Goal: Check status: Check status

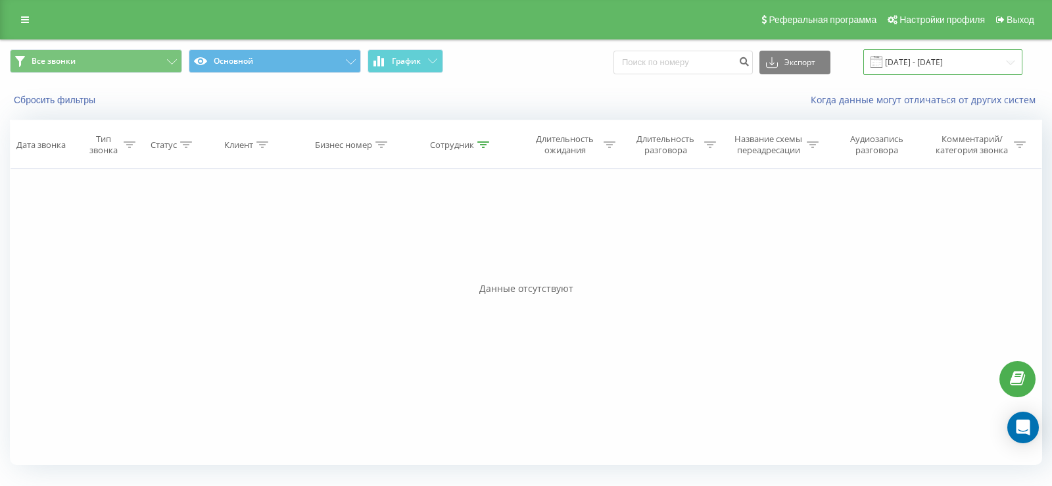
click at [937, 58] on input "[DATE] - [DATE]" at bounding box center [942, 62] width 159 height 26
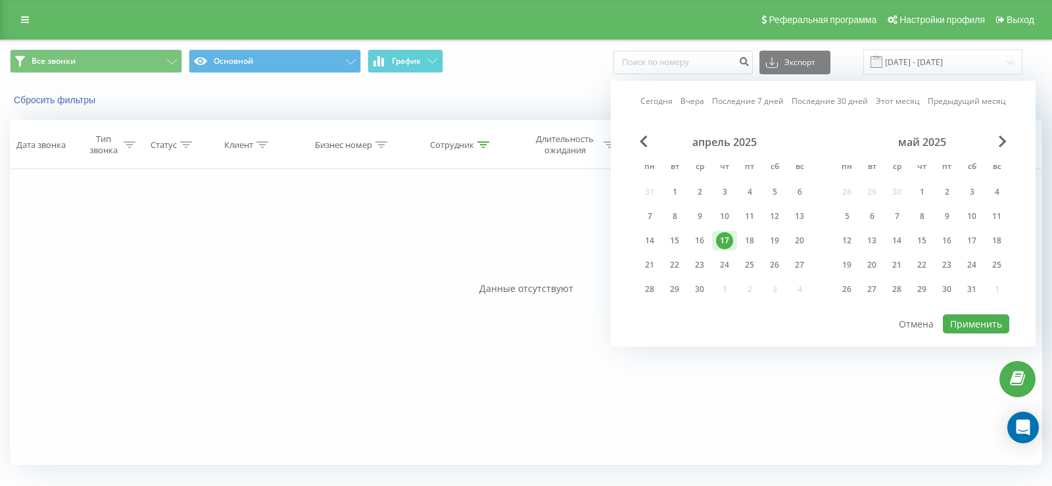
click at [997, 142] on div "май 2025" at bounding box center [921, 141] width 175 height 13
click at [1003, 137] on span "Next Month" at bounding box center [1002, 141] width 8 height 12
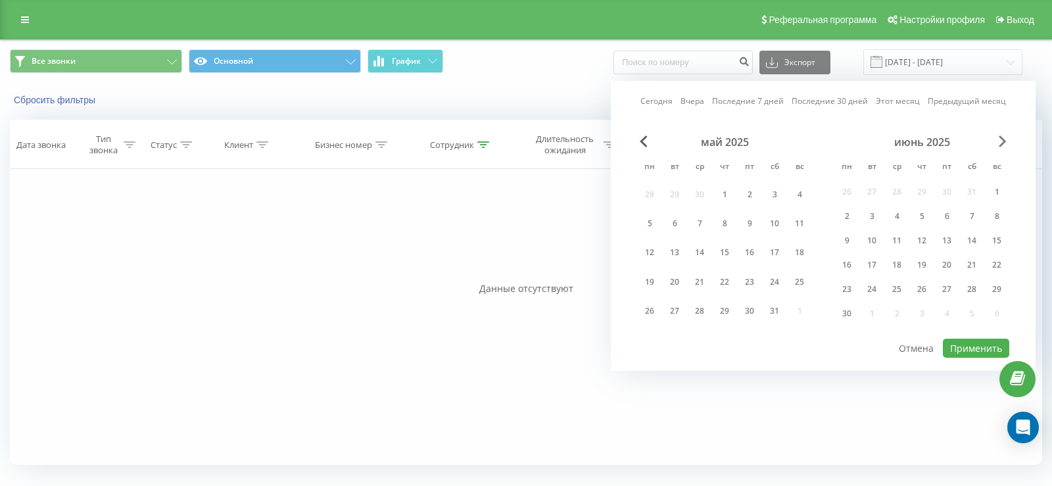
click at [1003, 137] on span "Next Month" at bounding box center [1002, 141] width 8 height 12
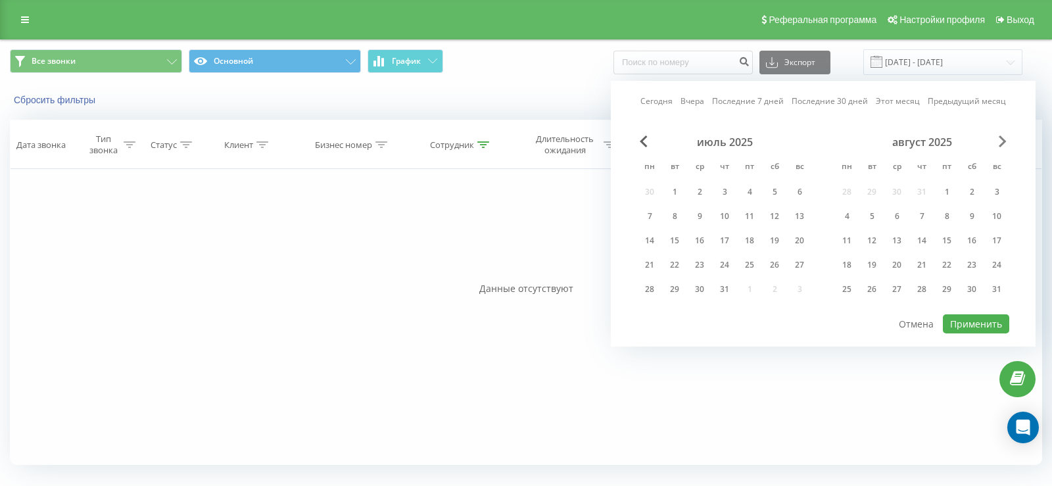
click at [1003, 137] on span "Next Month" at bounding box center [1002, 141] width 8 height 12
click at [845, 264] on div "22" at bounding box center [846, 264] width 17 height 17
click at [958, 317] on button "Применить" at bounding box center [976, 323] width 66 height 19
type input "[DATE] - [DATE]"
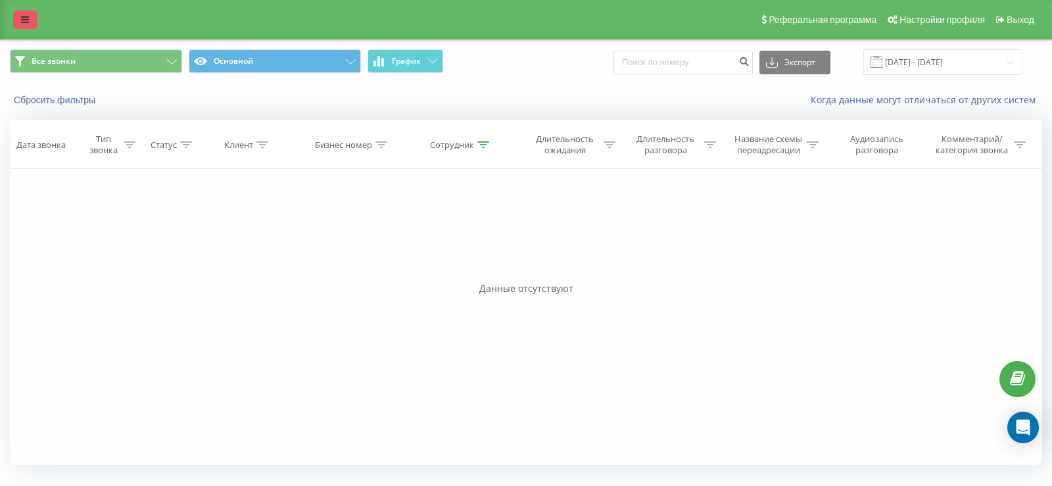
click at [22, 20] on icon at bounding box center [25, 19] width 8 height 9
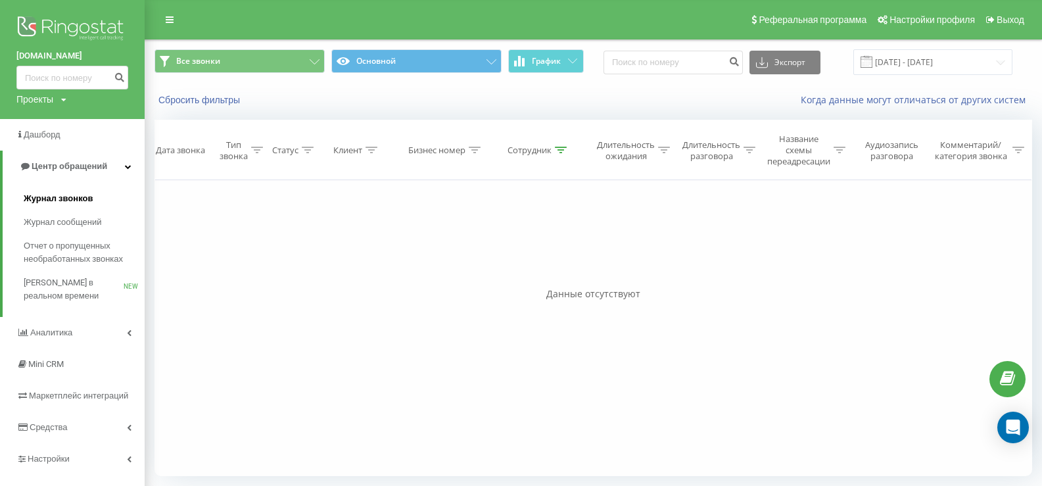
click at [58, 202] on span "Журнал звонков" at bounding box center [58, 198] width 69 height 13
click at [58, 164] on span "Центр обращений" at bounding box center [70, 166] width 76 height 10
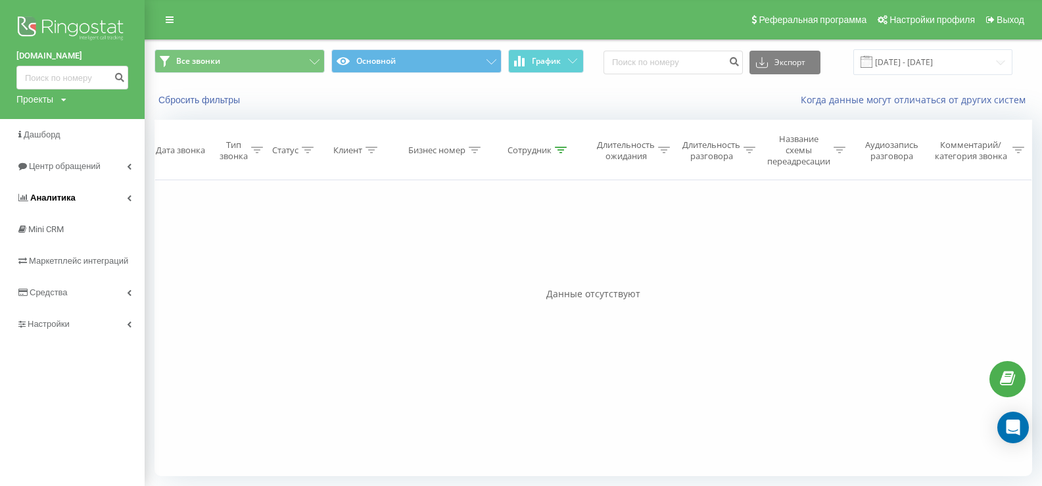
click at [54, 196] on span "Аналитика" at bounding box center [52, 198] width 45 height 10
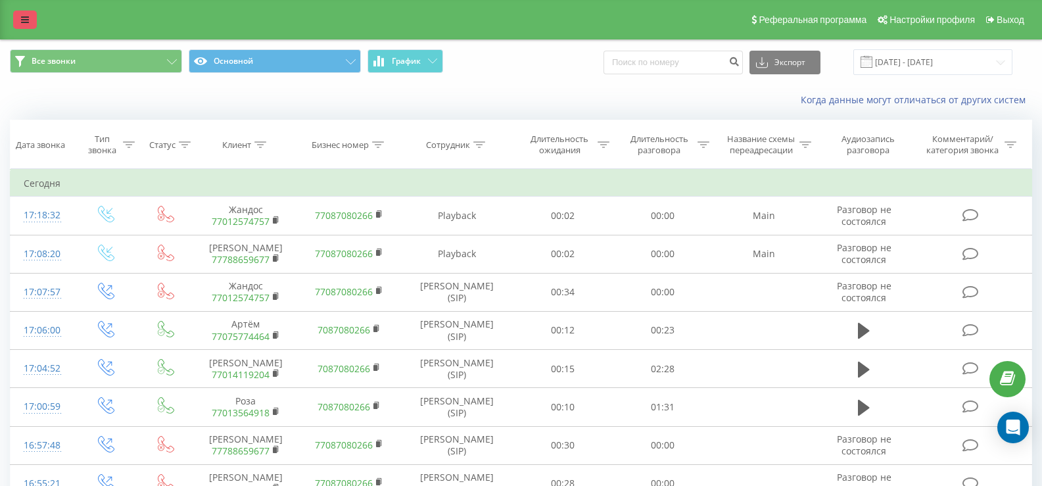
click at [25, 20] on icon at bounding box center [25, 19] width 8 height 9
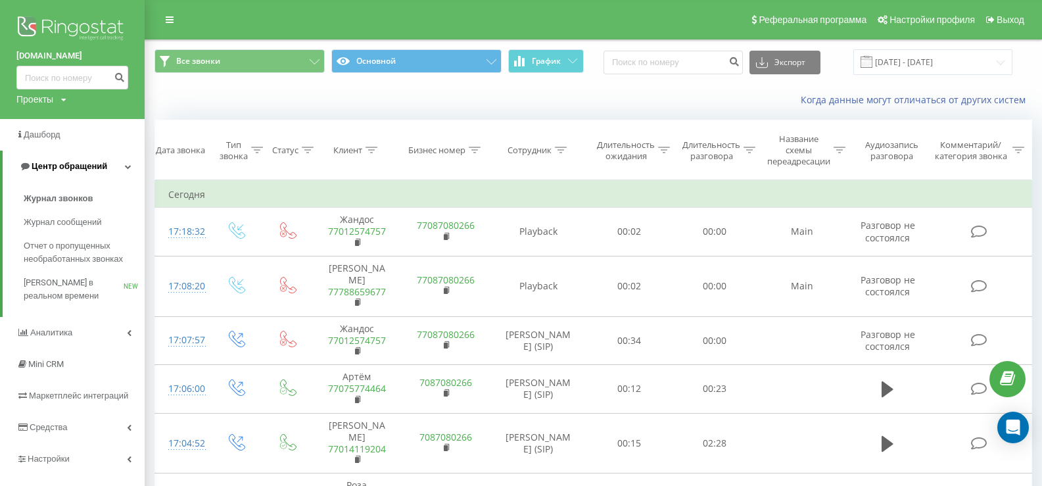
click at [62, 170] on span "Центр обращений" at bounding box center [70, 166] width 76 height 10
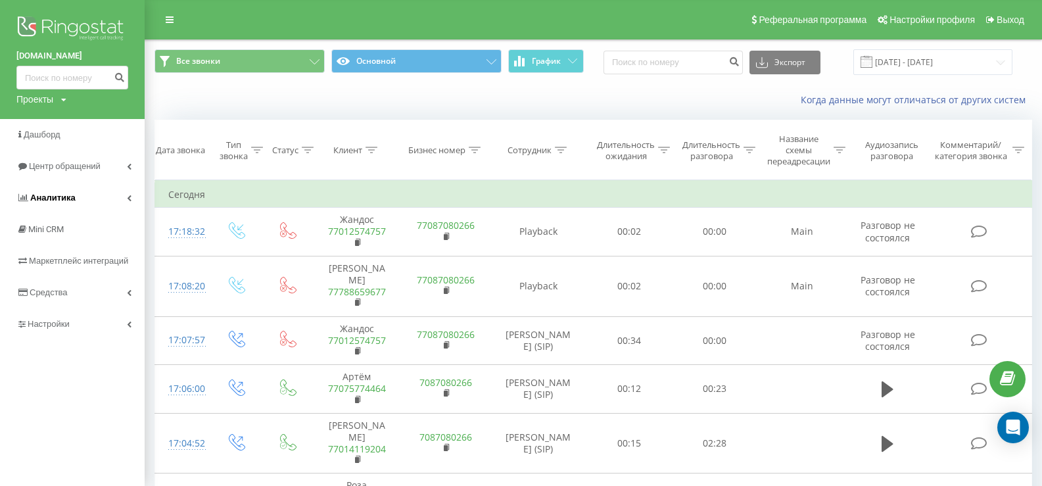
click at [60, 198] on span "Аналитика" at bounding box center [52, 198] width 45 height 10
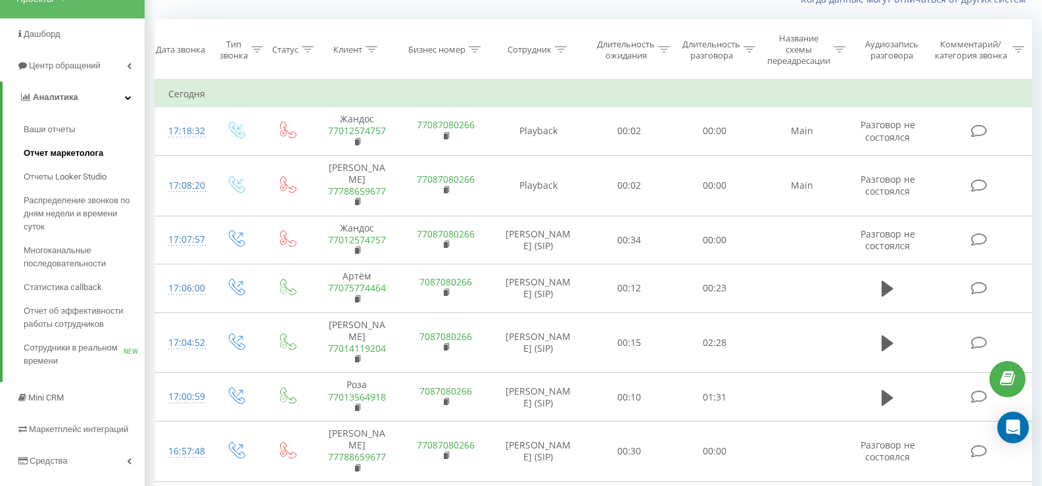
scroll to position [105, 0]
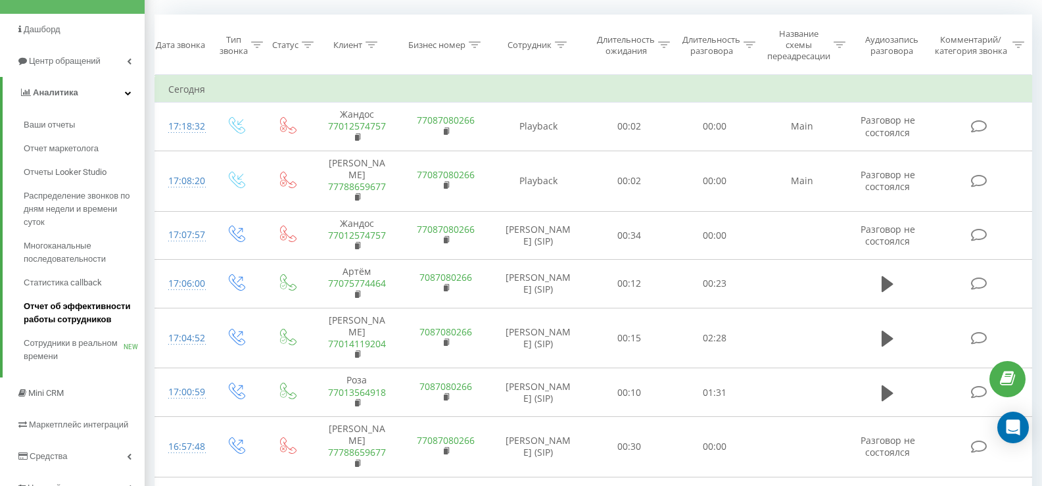
click at [77, 316] on span "Отчет об эффективности работы сотрудников" at bounding box center [81, 313] width 114 height 26
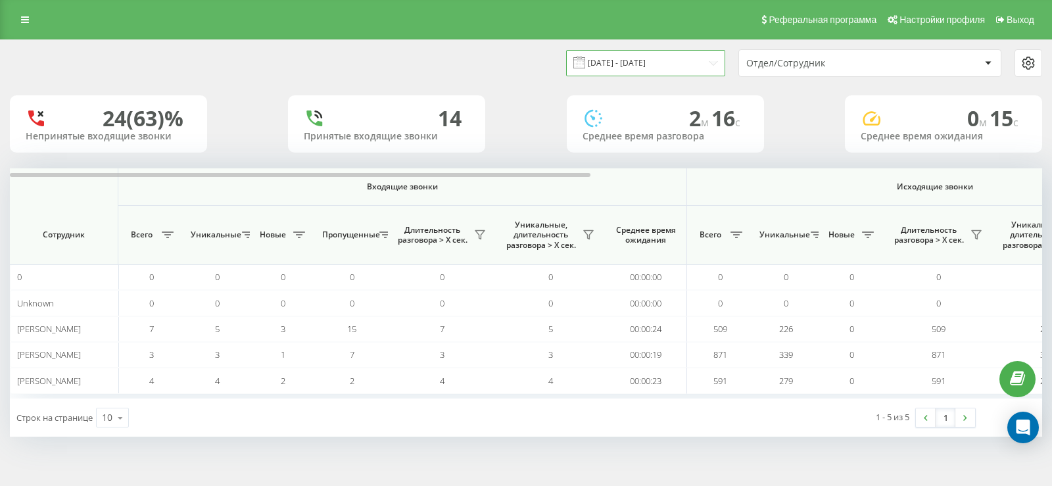
click at [677, 71] on input "22.08.2025 - 22.09.2025" at bounding box center [645, 63] width 159 height 26
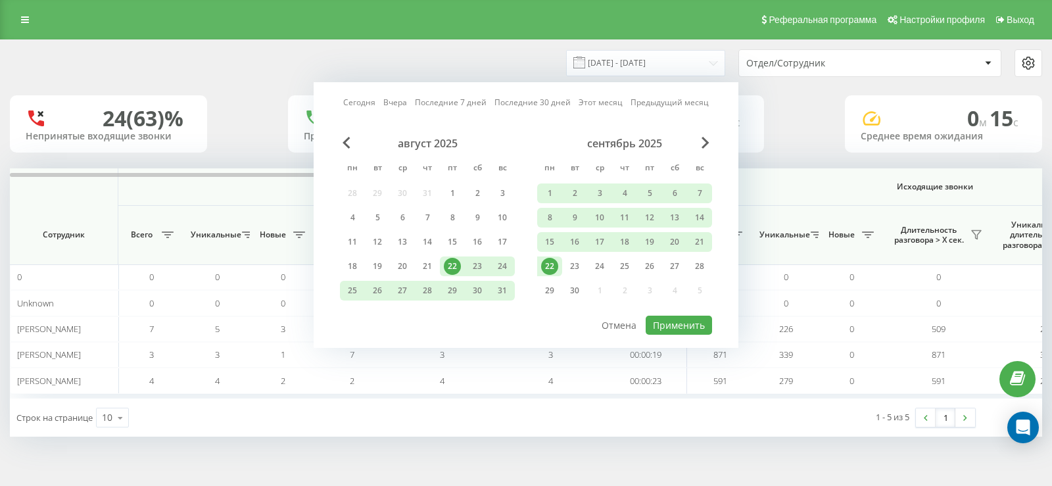
click at [549, 268] on div "22" at bounding box center [549, 266] width 17 height 17
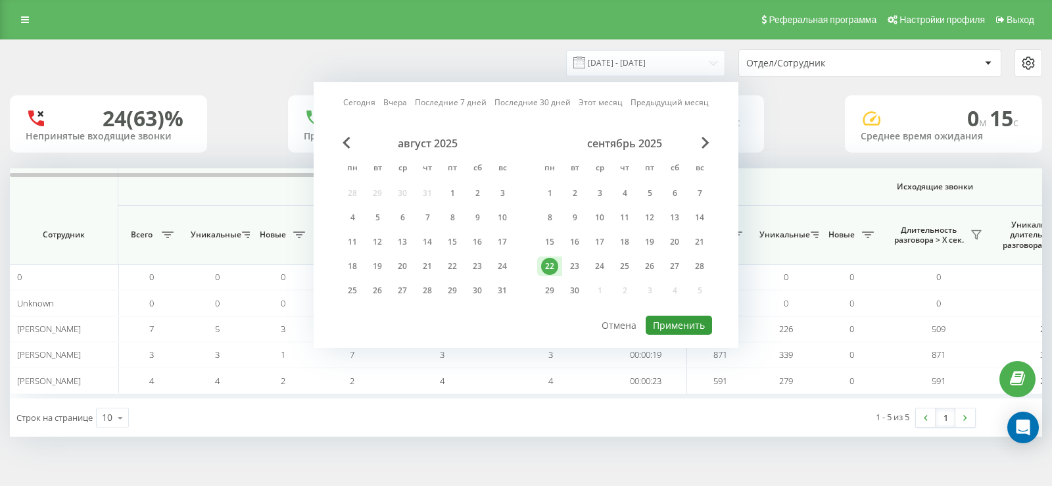
click at [667, 325] on button "Применить" at bounding box center [678, 324] width 66 height 19
type input "[DATE] - [DATE]"
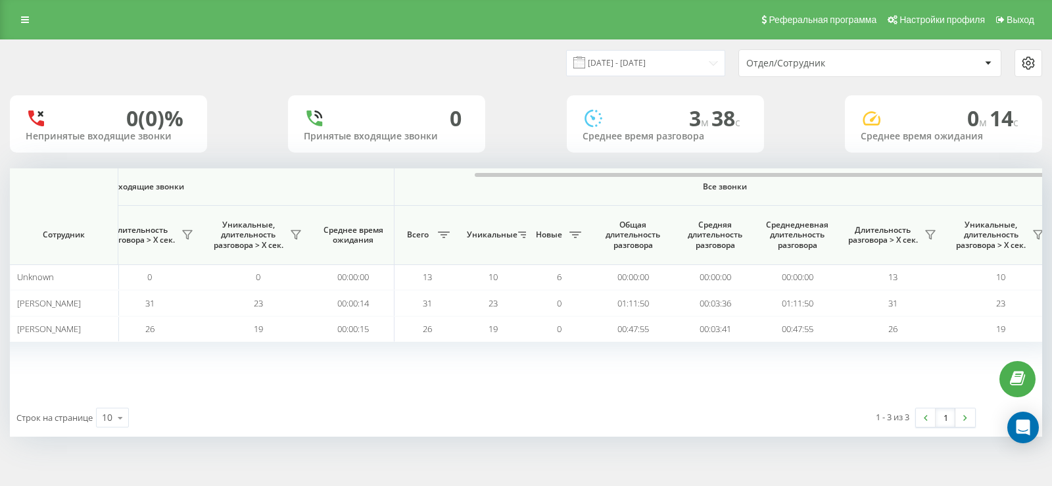
scroll to position [0, 802]
